Goal: Transaction & Acquisition: Obtain resource

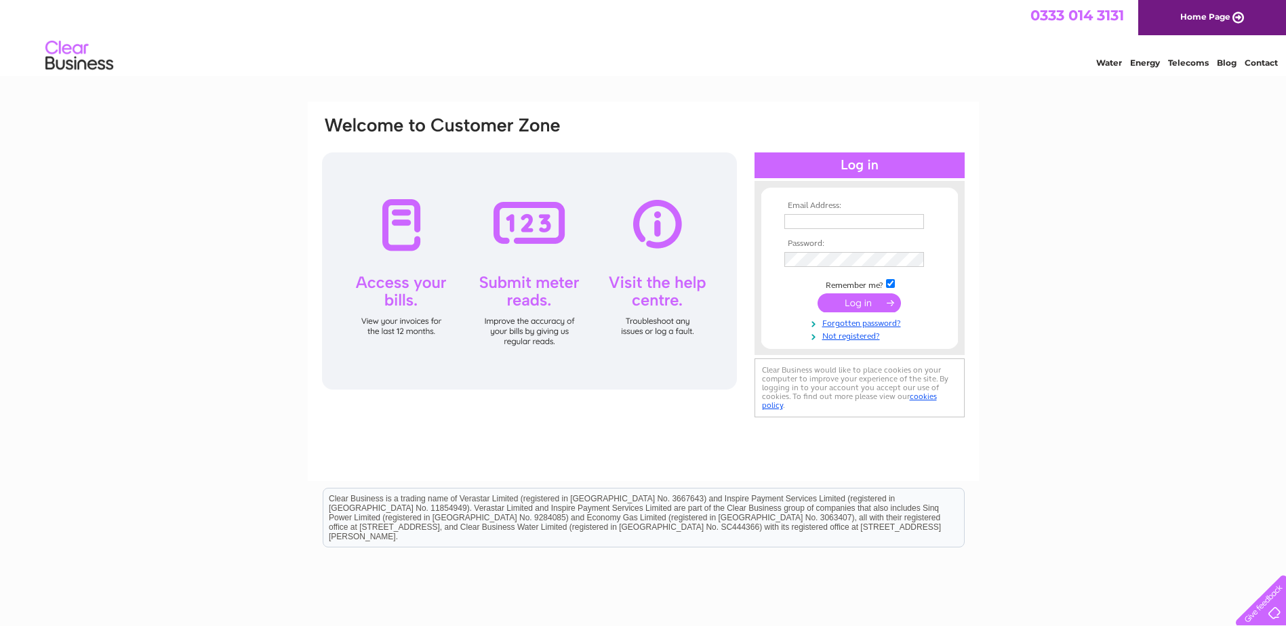
type input "[EMAIL_ADDRESS][DOMAIN_NAME]"
click at [853, 302] on input "submit" at bounding box center [858, 302] width 83 height 19
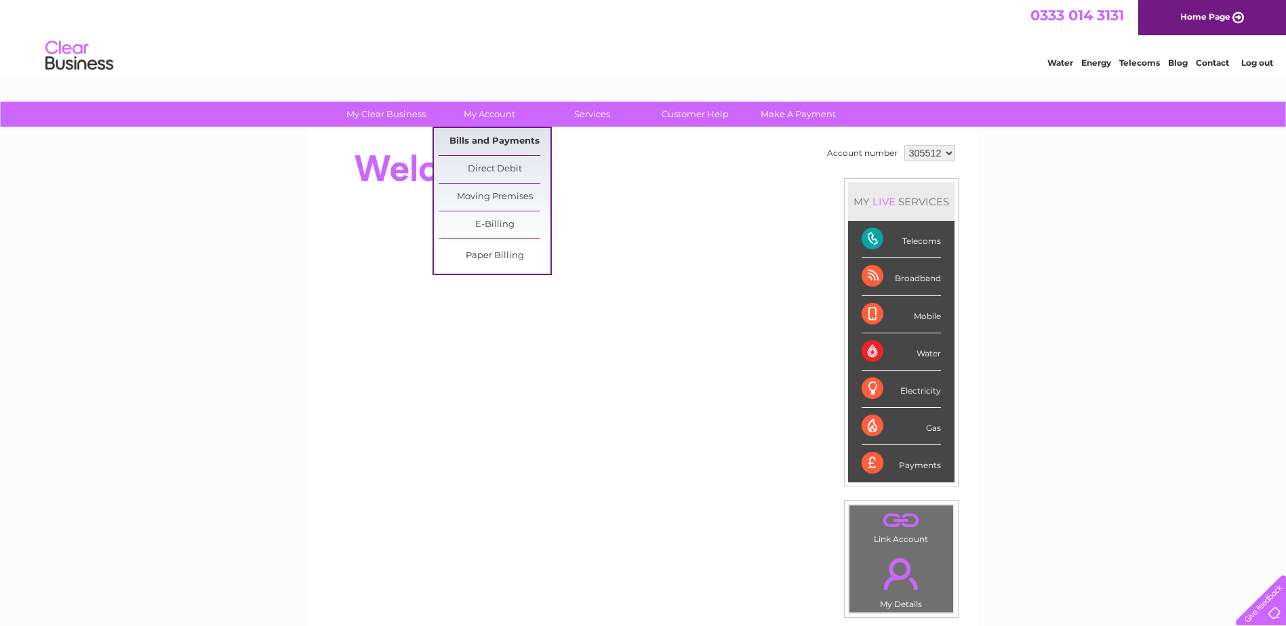
click at [481, 142] on link "Bills and Payments" at bounding box center [495, 141] width 112 height 27
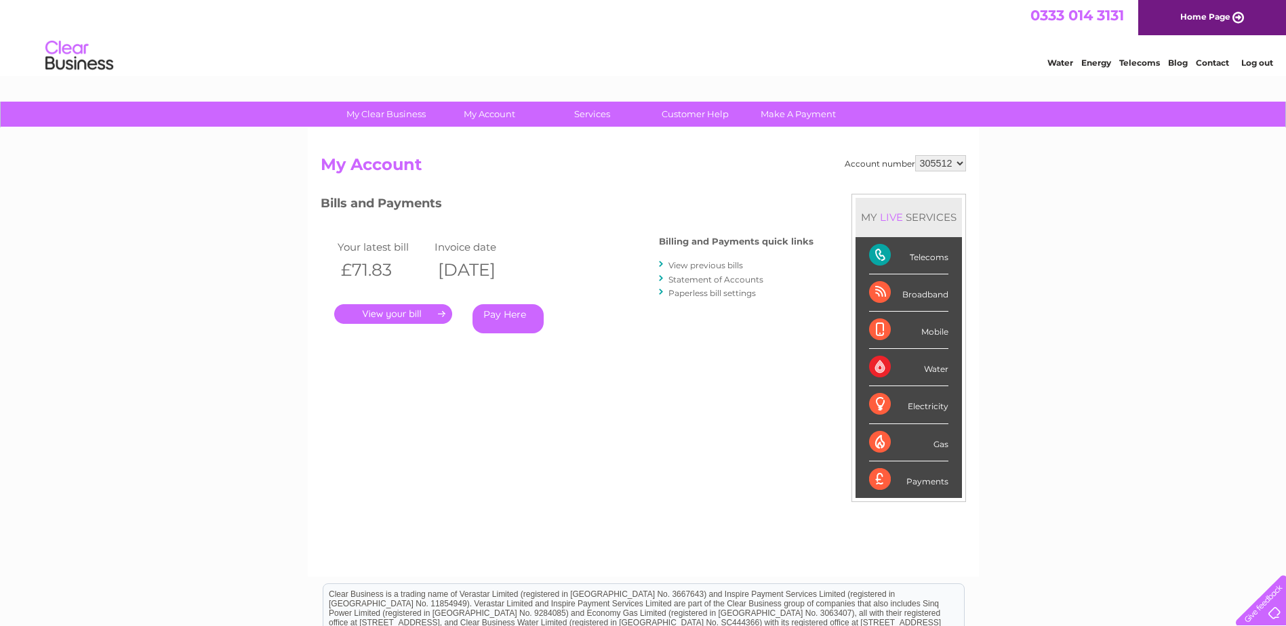
click at [394, 317] on link "." at bounding box center [393, 314] width 118 height 20
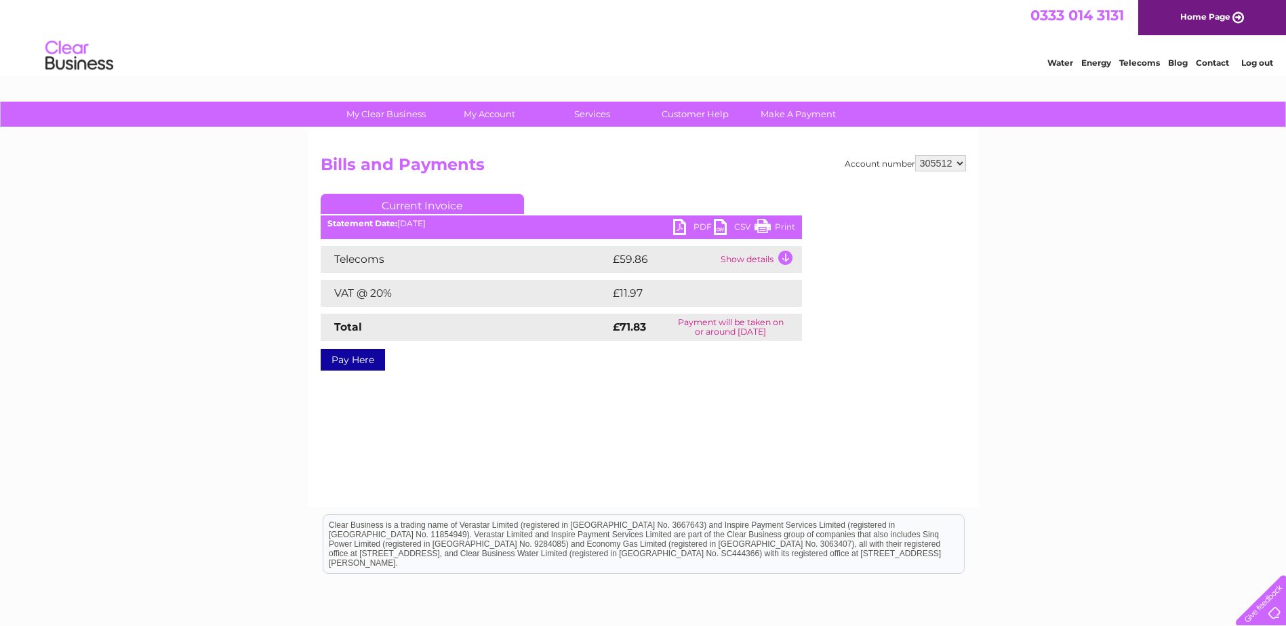
click at [684, 228] on link "PDF" at bounding box center [693, 229] width 41 height 20
